Goal: Find specific page/section: Find specific page/section

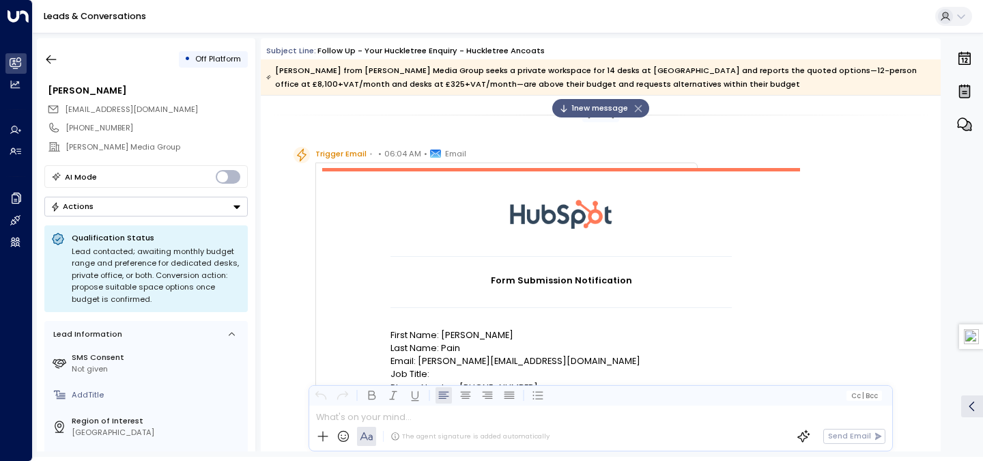
scroll to position [696, 0]
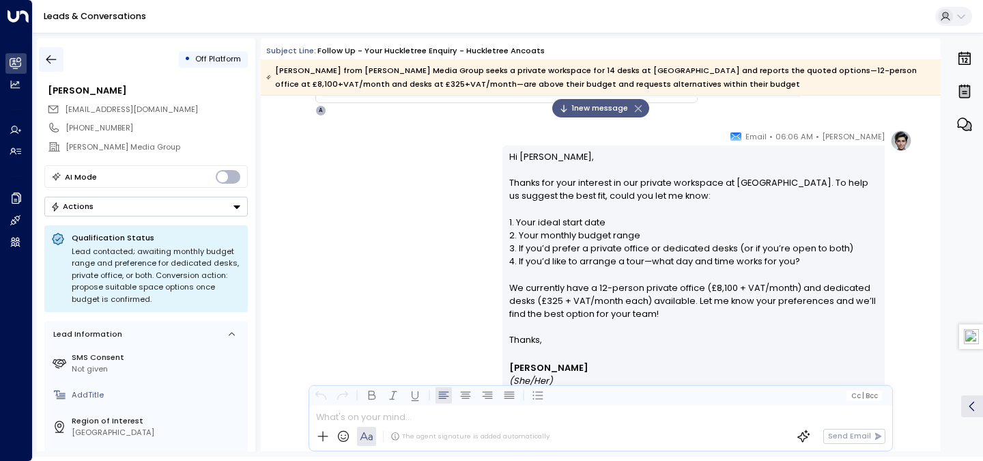
click at [46, 63] on icon "button" at bounding box center [51, 60] width 14 height 14
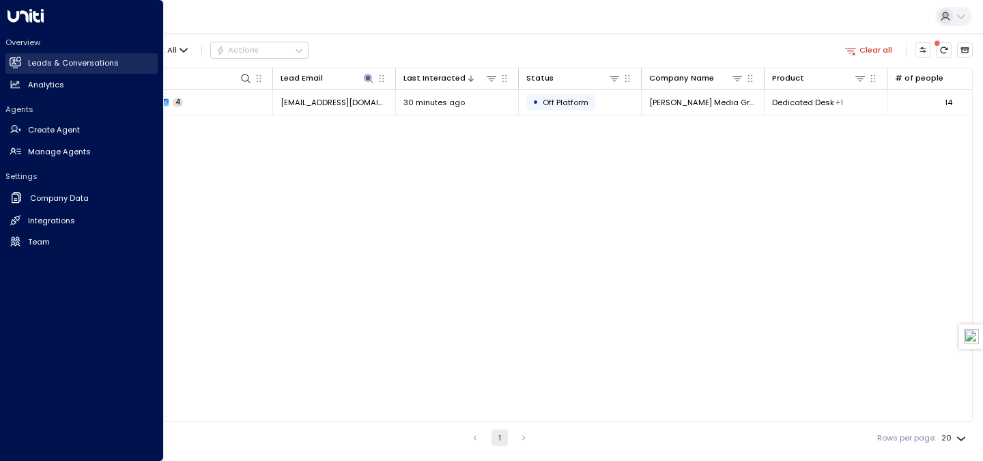
click at [37, 64] on h2 "Leads & Conversations" at bounding box center [73, 63] width 91 height 12
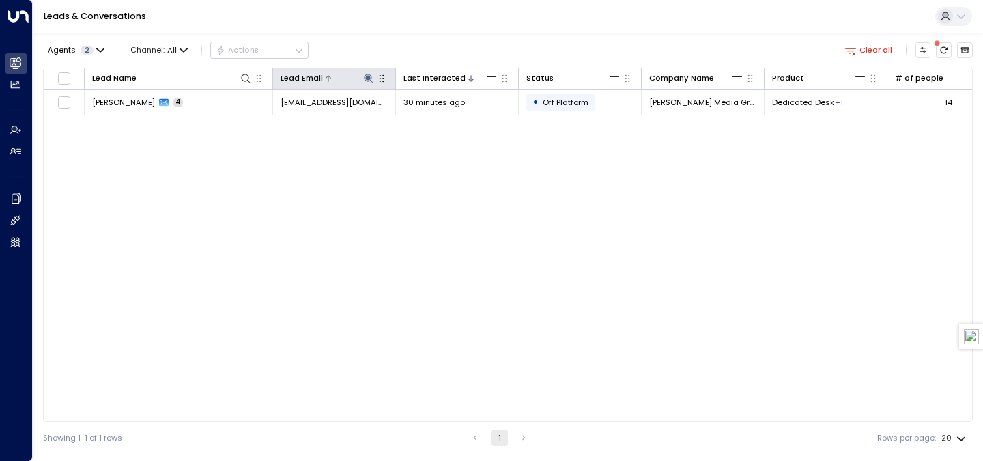
click at [368, 76] on icon at bounding box center [368, 78] width 9 height 9
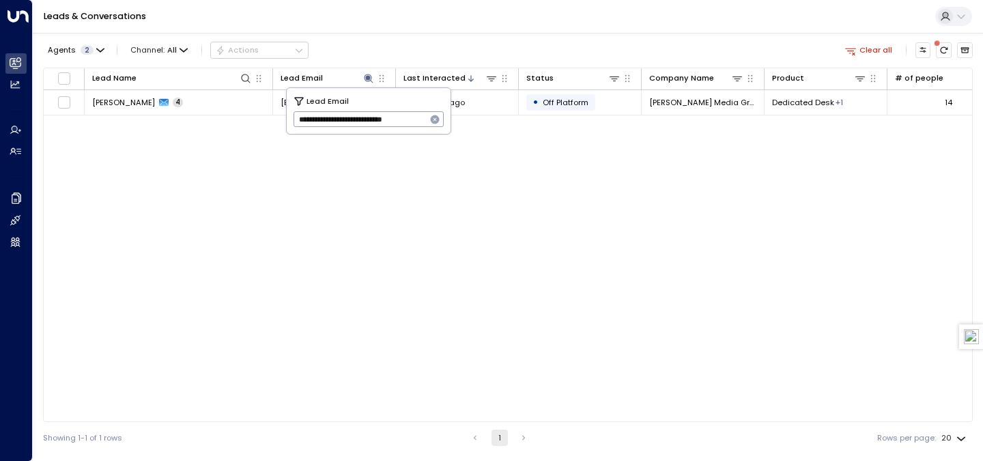
click at [435, 120] on icon "button" at bounding box center [435, 119] width 9 height 9
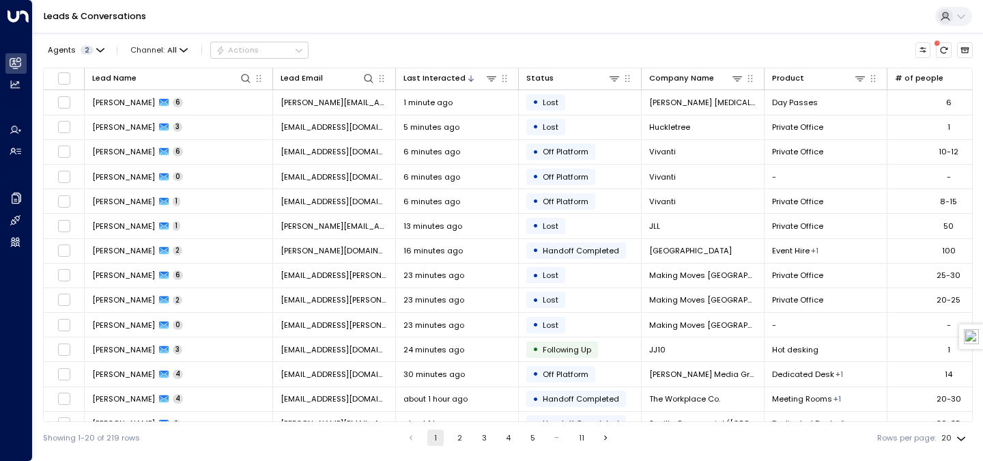
click at [443, 19] on div "Leads & Conversations" at bounding box center [508, 16] width 950 height 33
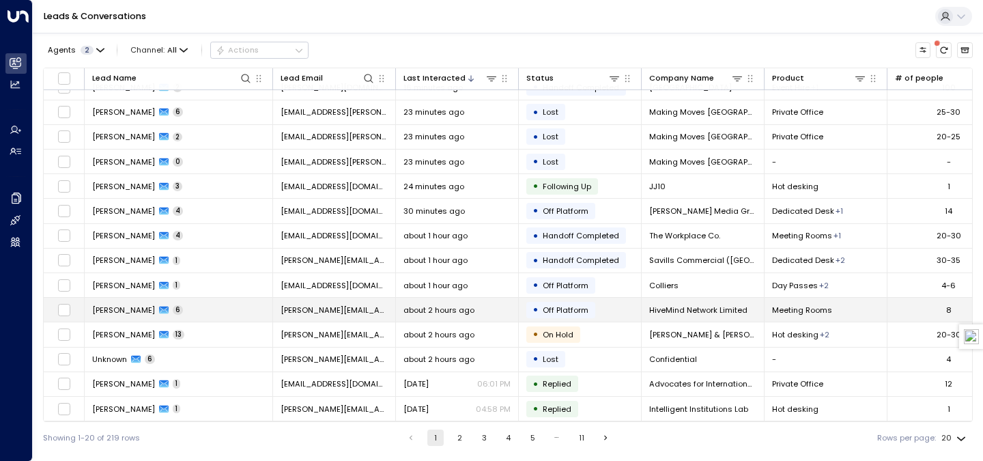
scroll to position [167, 0]
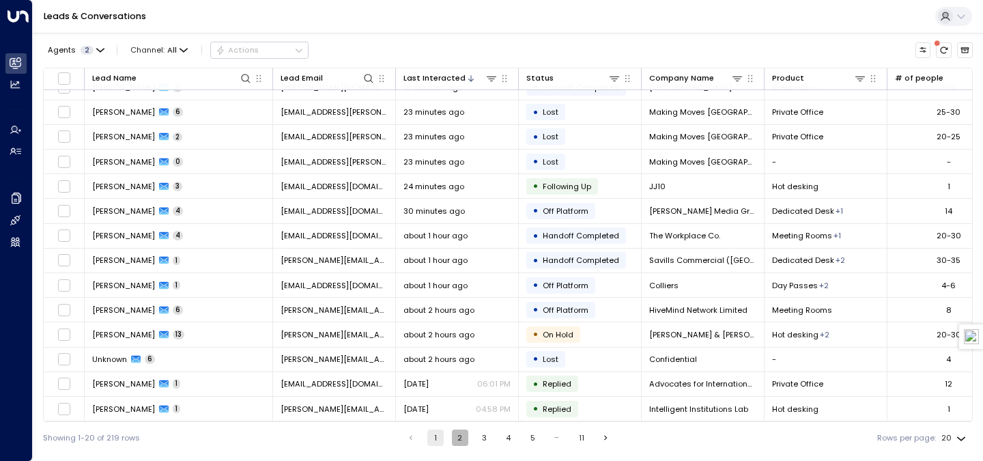
click at [461, 439] on button "2" at bounding box center [460, 437] width 16 height 16
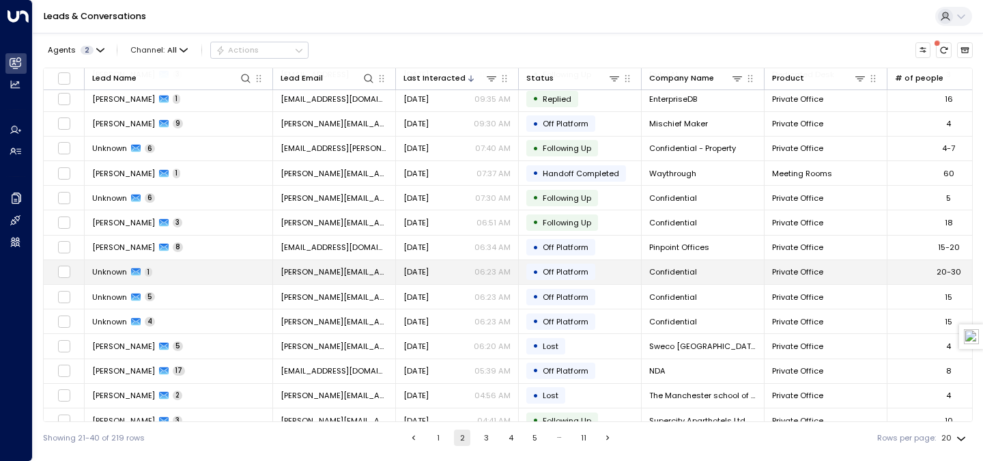
scroll to position [167, 0]
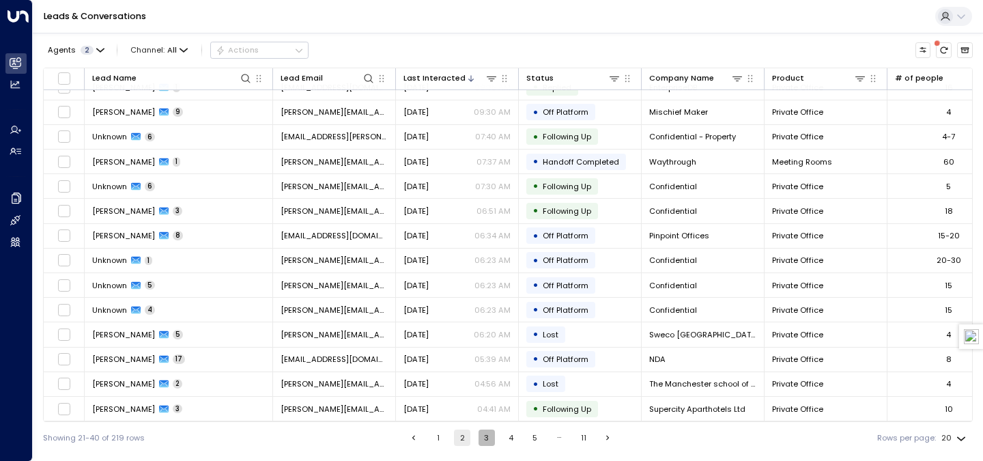
click at [482, 435] on button "3" at bounding box center [486, 437] width 16 height 16
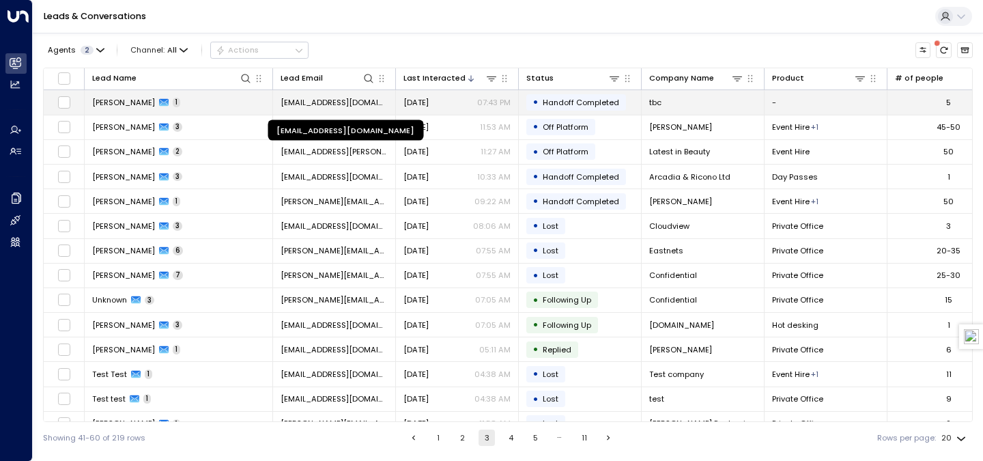
click at [313, 107] on span "[EMAIL_ADDRESS][DOMAIN_NAME]" at bounding box center [334, 102] width 107 height 11
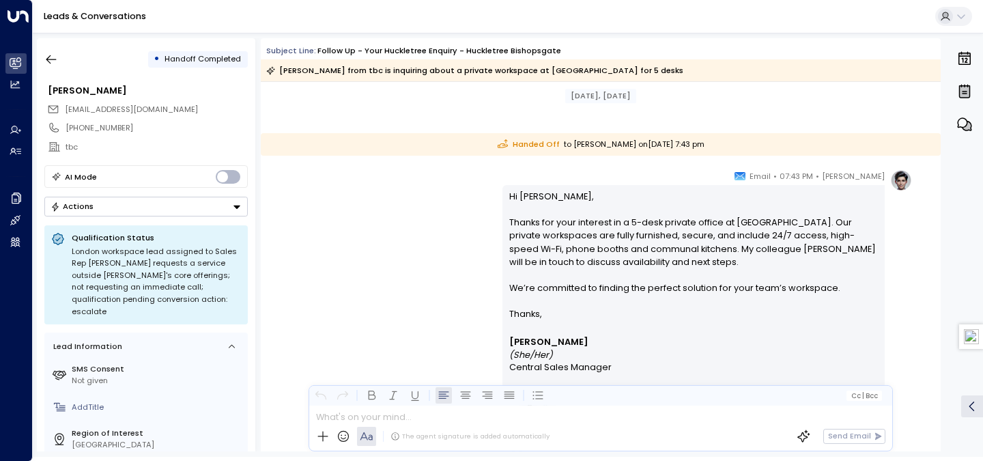
scroll to position [987, 0]
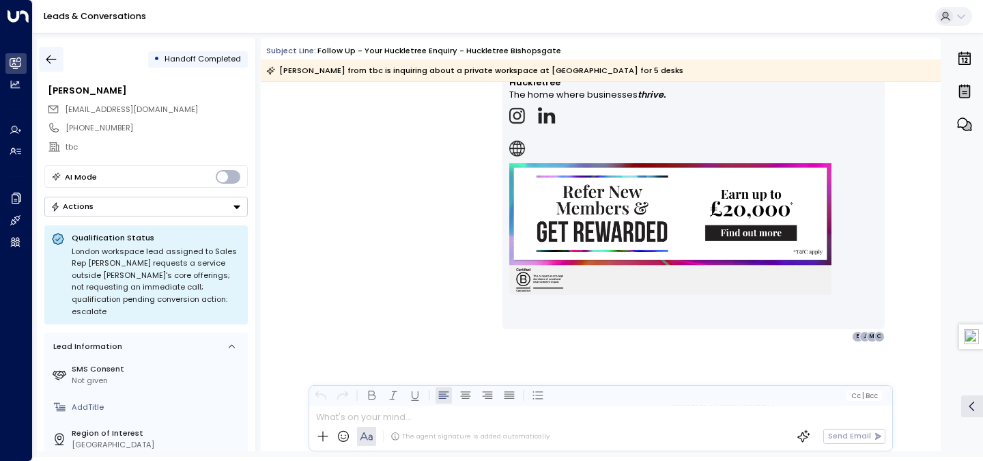
click at [57, 59] on icon "button" at bounding box center [51, 60] width 14 height 14
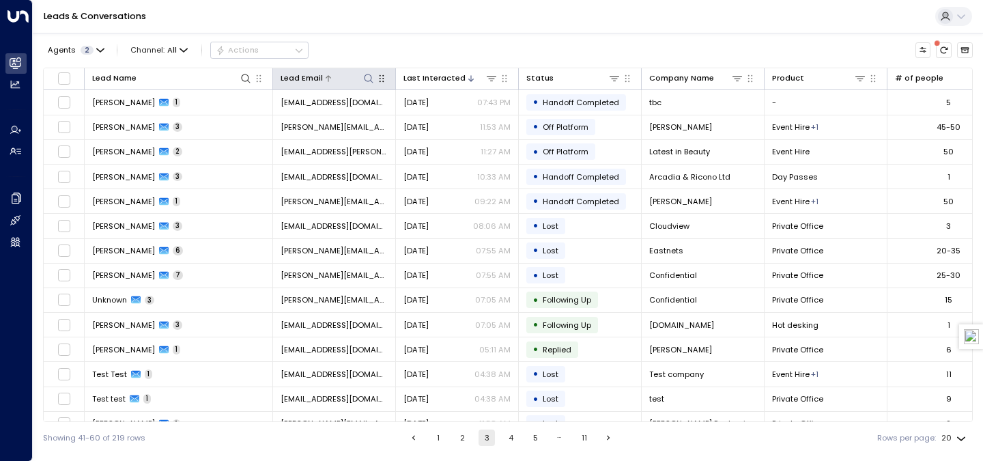
click at [367, 82] on icon at bounding box center [368, 78] width 11 height 11
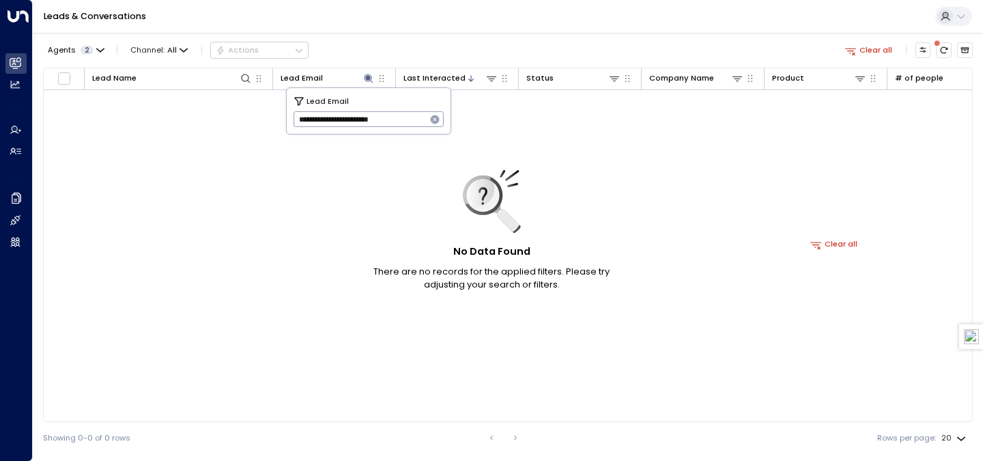
type input "**********"
click at [433, 115] on icon "button" at bounding box center [434, 119] width 11 height 11
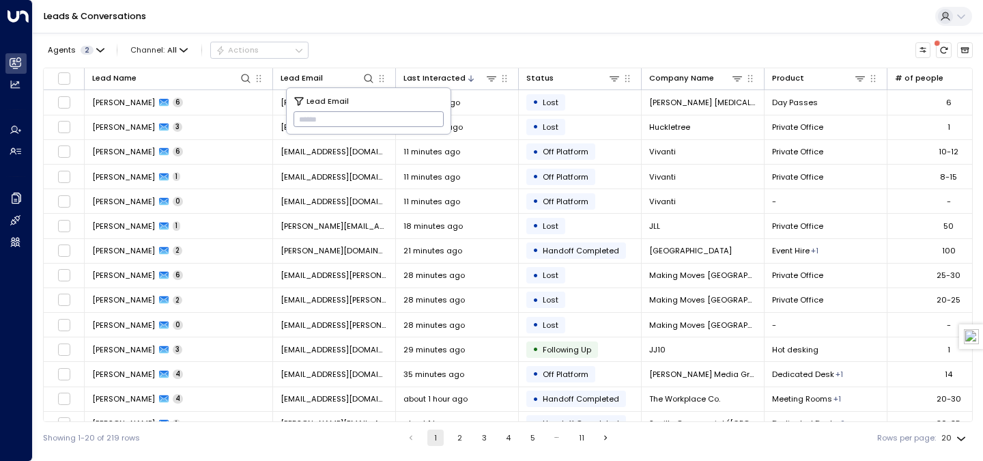
click at [343, 121] on input "text" at bounding box center [368, 120] width 151 height 23
paste input "**********"
type input "**********"
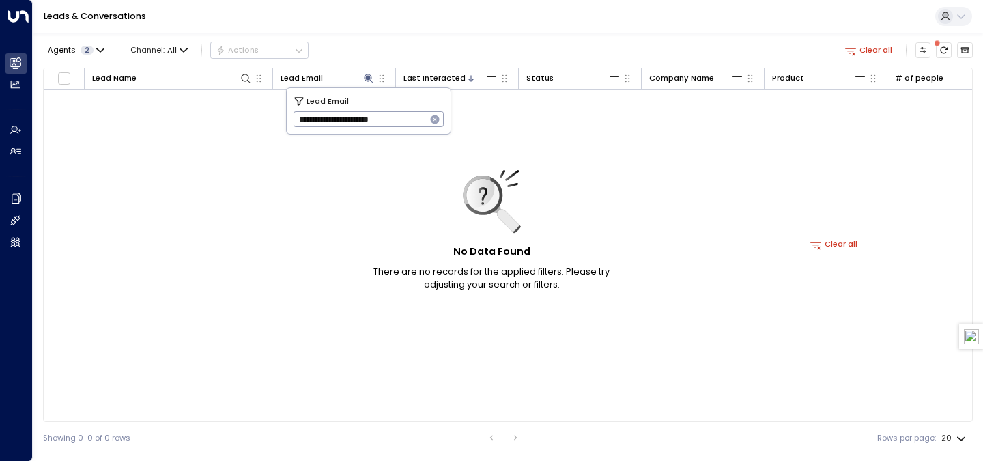
click at [276, 148] on div "No Data Found There are no records for the applied filters. Please try adjustin…" at bounding box center [834, 244] width 1581 height 308
click at [942, 47] on icon "There are new threads available. Refresh the grid to view the latest updates." at bounding box center [945, 50] width 8 height 7
click at [883, 49] on button "Clear all" at bounding box center [868, 49] width 57 height 15
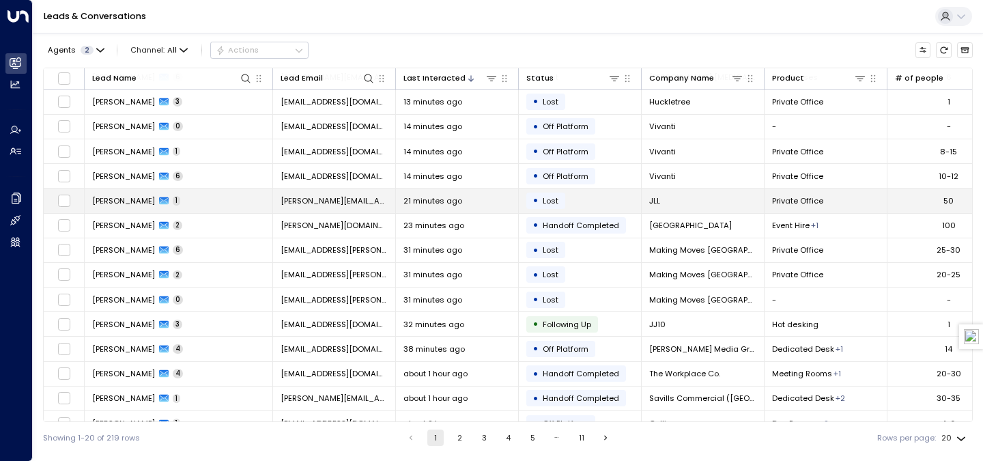
scroll to position [167, 0]
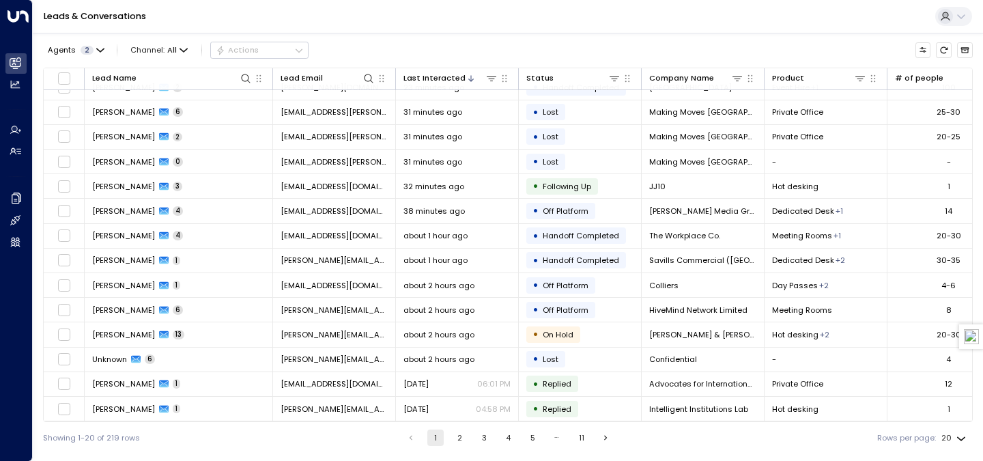
click at [461, 435] on button "2" at bounding box center [460, 437] width 16 height 16
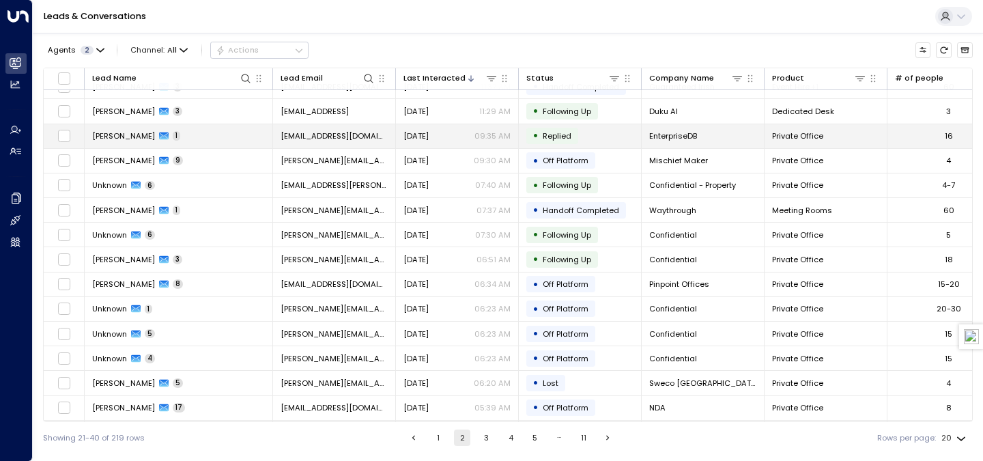
scroll to position [167, 0]
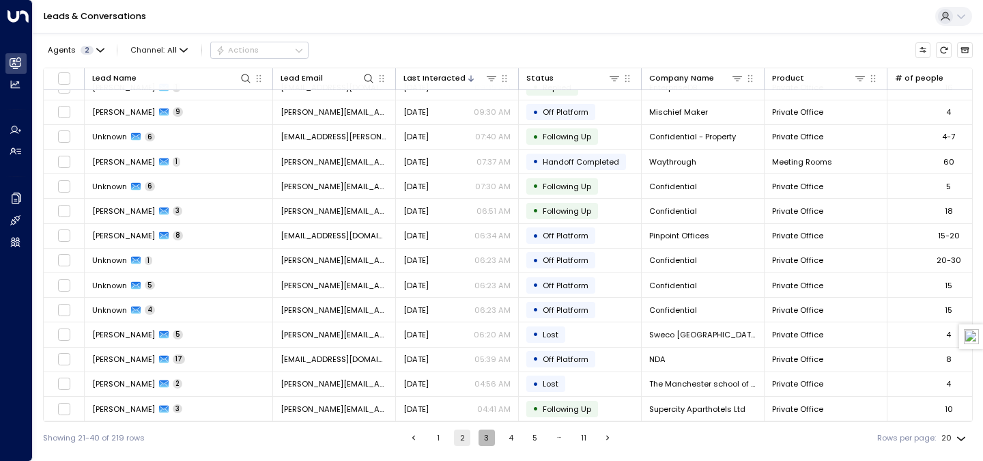
click at [483, 433] on button "3" at bounding box center [486, 437] width 16 height 16
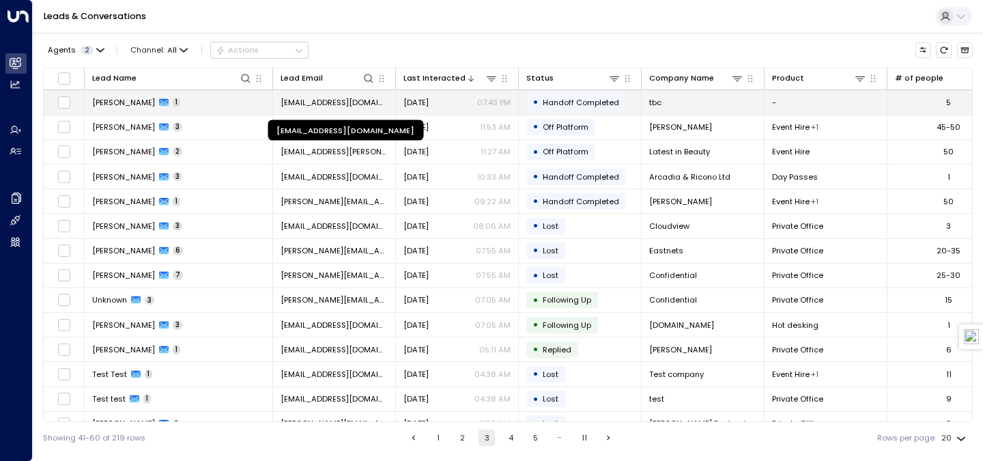
click at [328, 106] on span "[EMAIL_ADDRESS][DOMAIN_NAME]" at bounding box center [334, 102] width 107 height 11
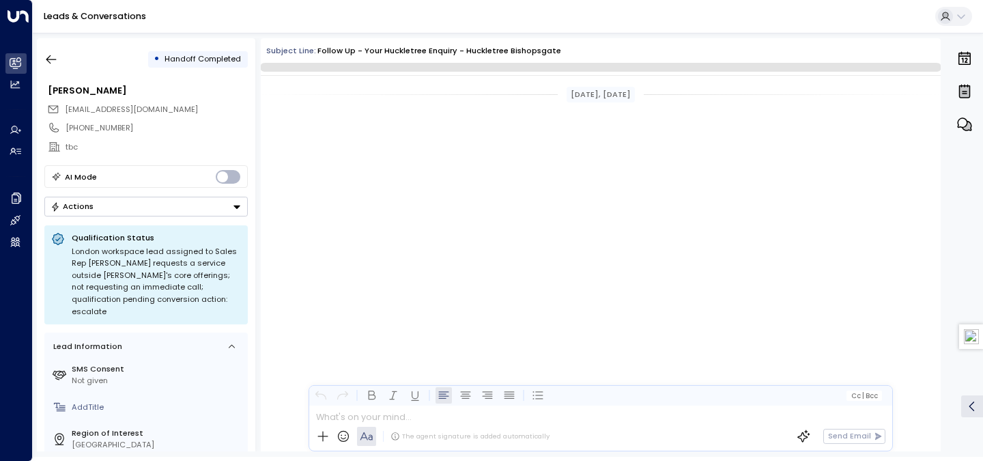
scroll to position [951, 0]
